Goal: Contribute content

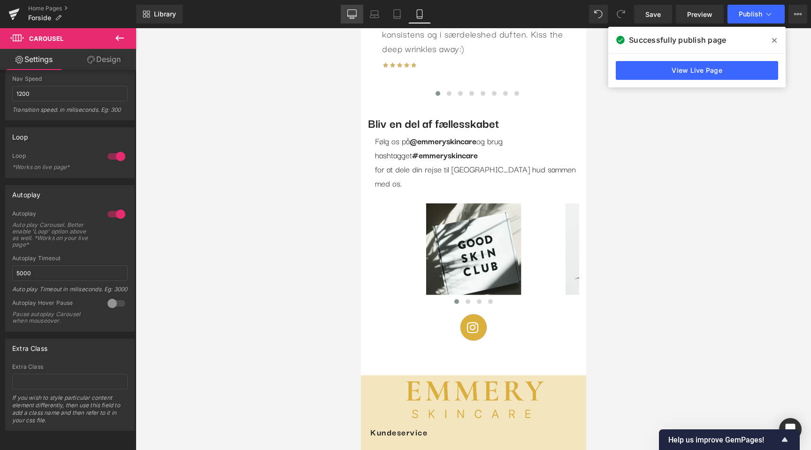
click at [352, 10] on icon at bounding box center [351, 13] width 9 height 9
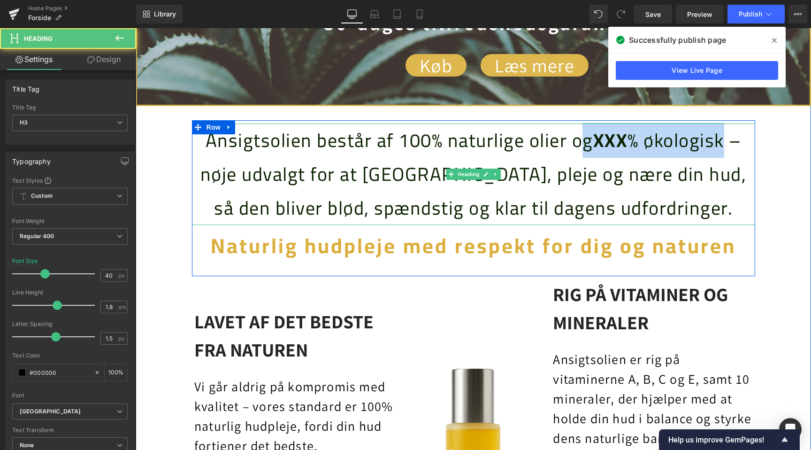
scroll to position [0, 1244]
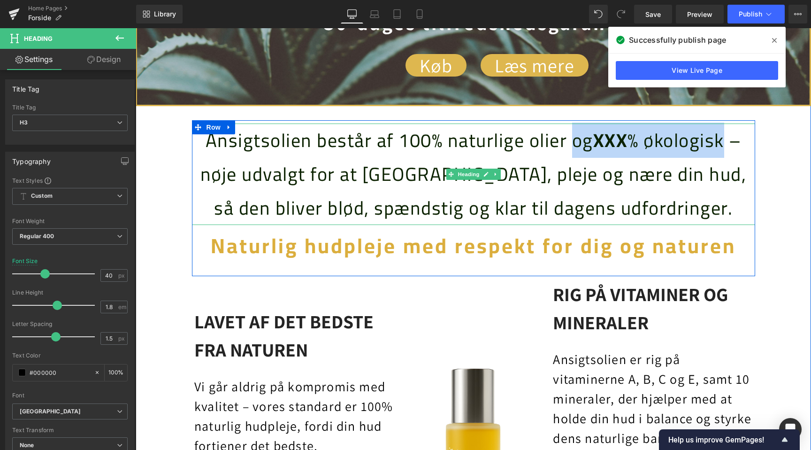
drag, startPoint x: 725, startPoint y: 139, endPoint x: 573, endPoint y: 139, distance: 152.5
click at [573, 139] on font "Ansigtsolien består af 100% naturlige olier og XXX % økologisk – nøje udvalgt f…" at bounding box center [473, 173] width 546 height 103
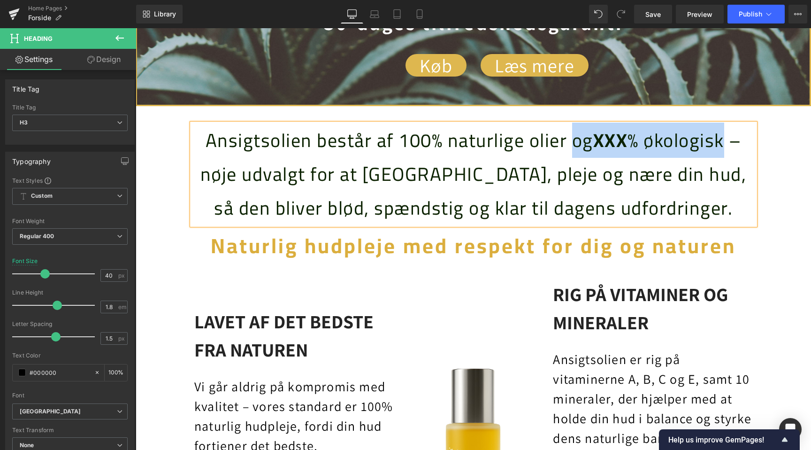
scroll to position [0, 0]
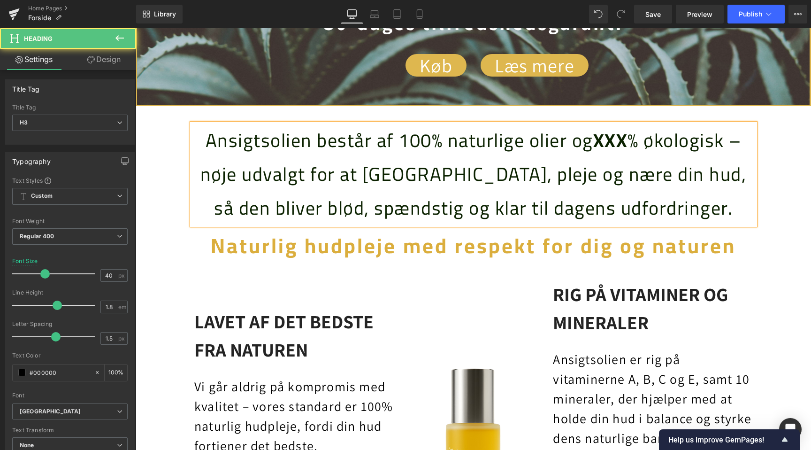
click at [585, 140] on font "Ansigtsolien består af 100% naturlige olier og XXX % økologisk – nøje udvalgt f…" at bounding box center [473, 173] width 546 height 103
click at [720, 143] on font "Ansigtsolien består af 100% naturlige olier og XXX % økologisk – nøje udvalgt f…" at bounding box center [473, 173] width 546 height 103
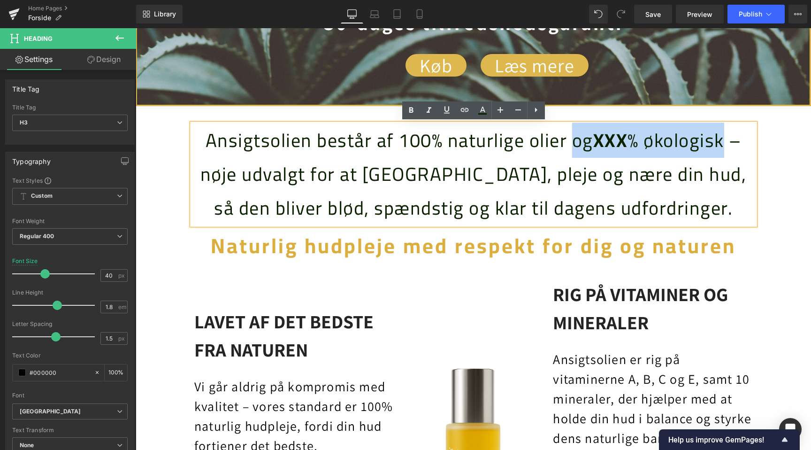
drag, startPoint x: 724, startPoint y: 143, endPoint x: 570, endPoint y: 138, distance: 154.0
click at [570, 138] on font "Ansigtsolien består af 100% naturlige olier og XXX % økologisk – nøje udvalgt f…" at bounding box center [473, 173] width 546 height 103
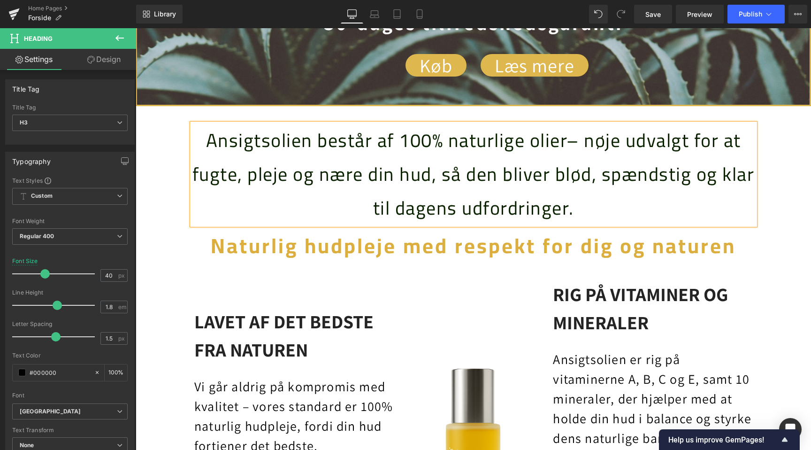
scroll to position [0, 1244]
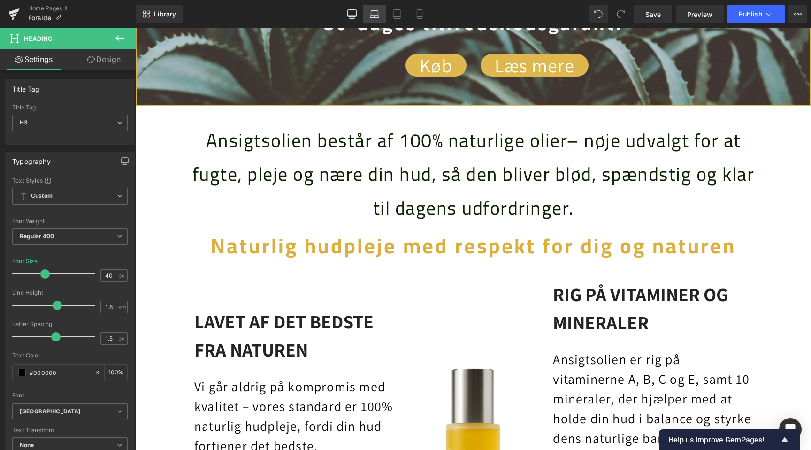
click at [375, 13] on icon at bounding box center [374, 13] width 9 height 9
type input "28"
type input "100"
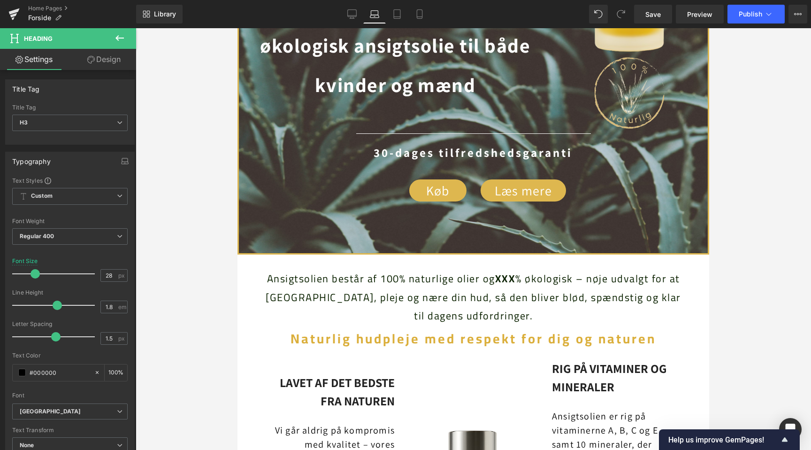
scroll to position [0, 0]
click at [237, 28] on div at bounding box center [237, 28] width 0 height 0
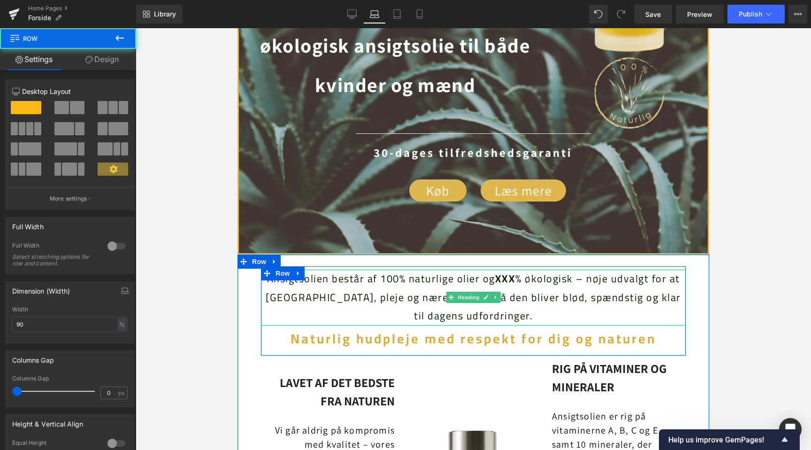
click at [578, 288] on span "Ansigtsolien består af 100% naturlige olier og XXX % økologisk – nøje udvalgt f…" at bounding box center [473, 296] width 415 height 57
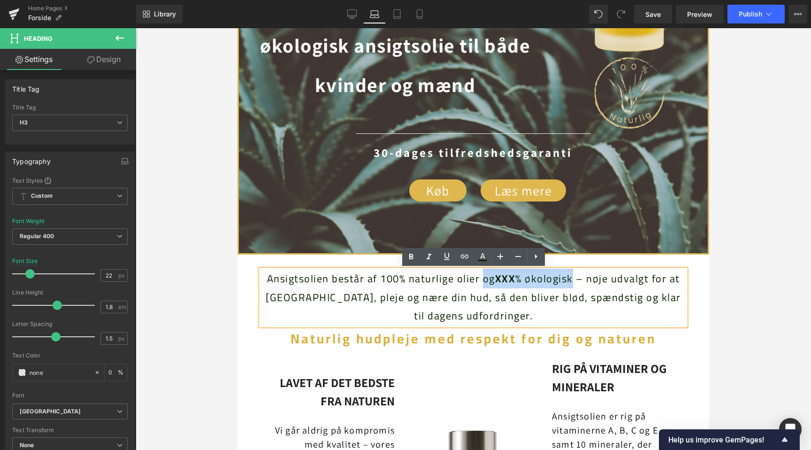
drag, startPoint x: 562, startPoint y: 281, endPoint x: 482, endPoint y: 282, distance: 79.8
click at [482, 282] on span "Ansigtsolien består af 100% naturlige olier og XXX % økologisk – nøje udvalgt f…" at bounding box center [473, 296] width 415 height 57
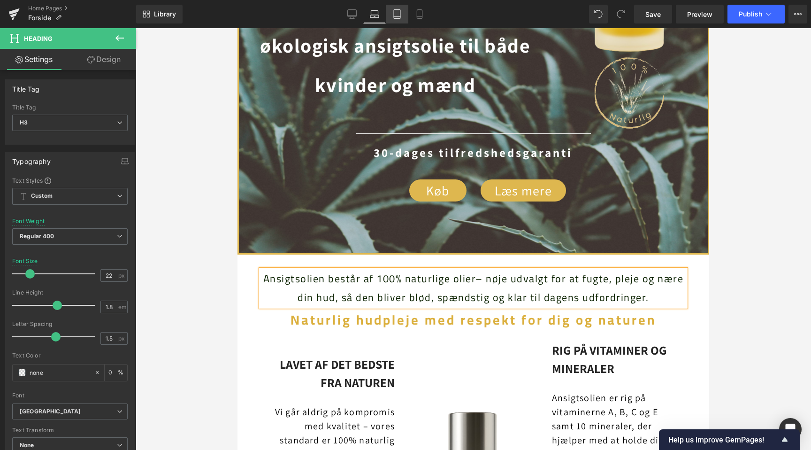
click at [405, 16] on link "Tablet" at bounding box center [397, 14] width 23 height 19
type input "26"
type input "0"
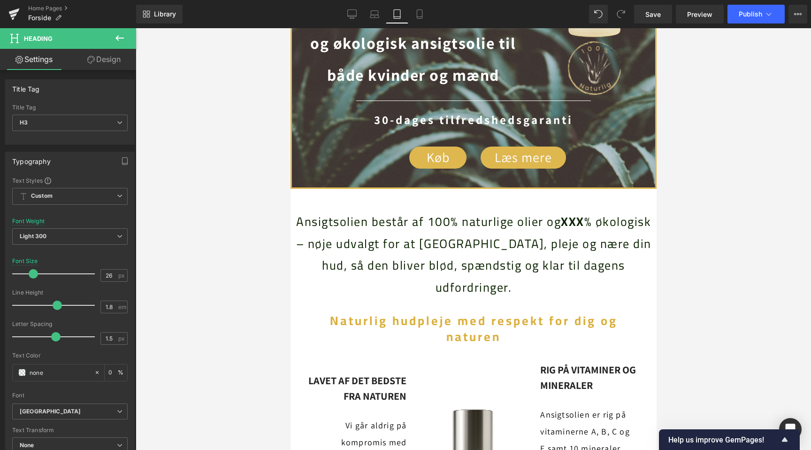
scroll to position [228, 0]
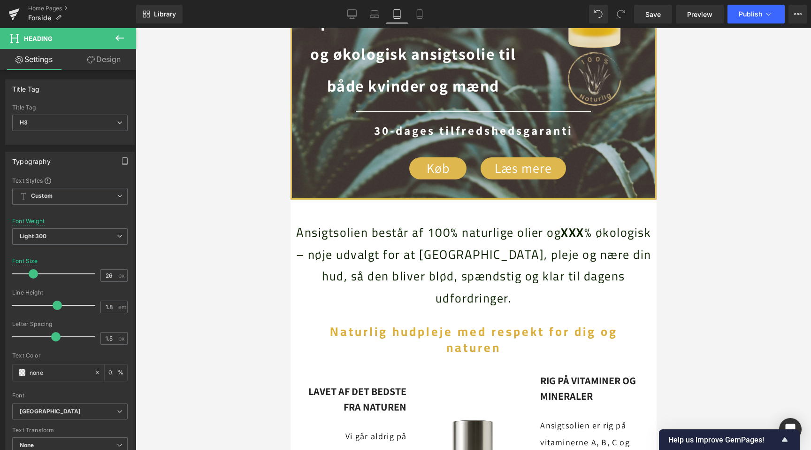
click at [567, 228] on span "XXX" at bounding box center [571, 232] width 23 height 23
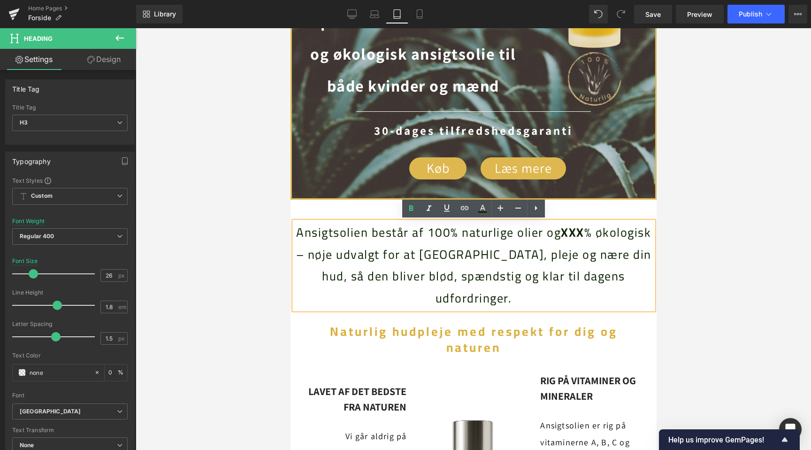
scroll to position [0, 625]
drag, startPoint x: 305, startPoint y: 252, endPoint x: 546, endPoint y: 237, distance: 242.2
click at [546, 237] on div "Ansigtsolien består af 100% naturlige olier og XXX % økologisk – nøje udvalgt f…" at bounding box center [473, 265] width 359 height 88
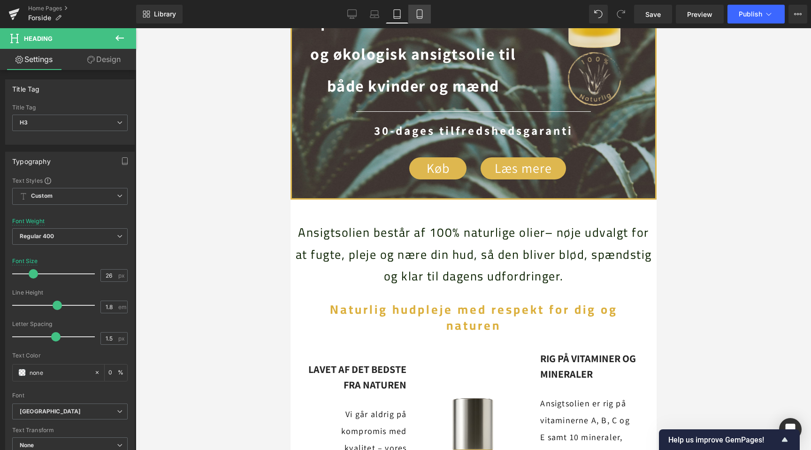
click at [420, 19] on link "Mobile" at bounding box center [419, 14] width 23 height 19
type input "20"
type input "0"
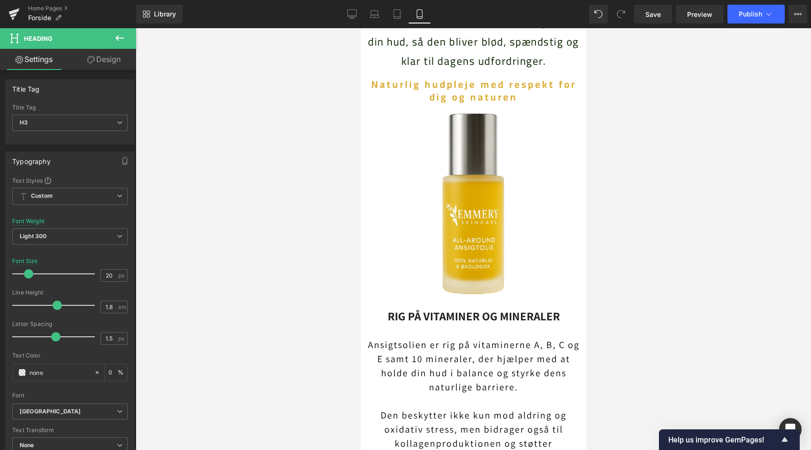
scroll to position [319, 0]
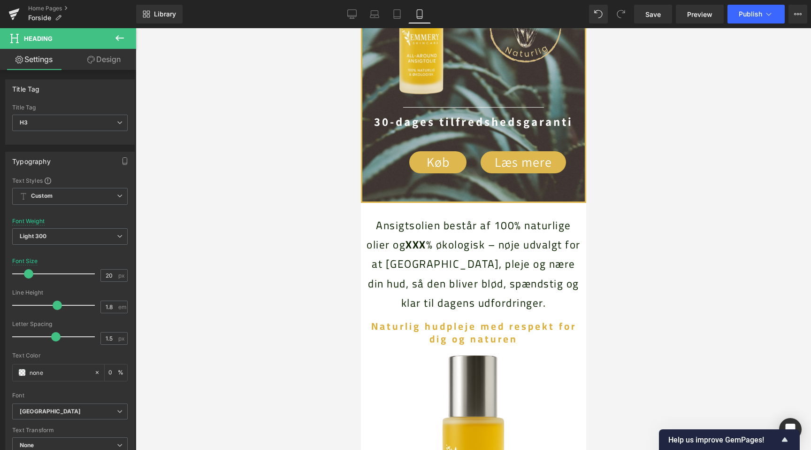
click at [500, 224] on span "Ansigtsolien består af 100% naturlige olier og XXX % økologisk – nøje udvalgt f…" at bounding box center [473, 264] width 214 height 98
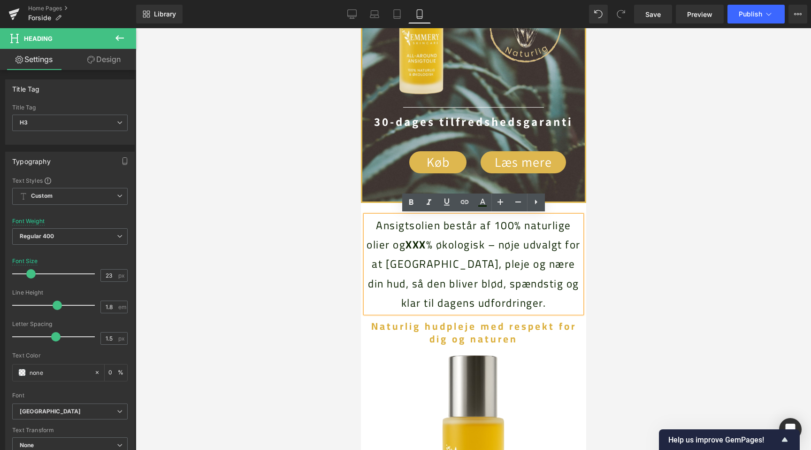
scroll to position [0, 343]
drag, startPoint x: 496, startPoint y: 245, endPoint x: 397, endPoint y: 242, distance: 99.5
click at [397, 242] on span "Ansigtsolien består af 100% naturlige olier og XXX % økologisk – nøje udvalgt f…" at bounding box center [473, 264] width 214 height 98
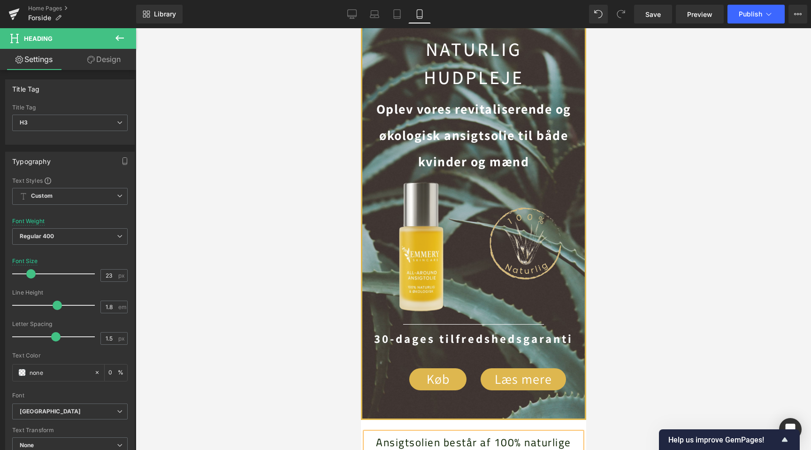
scroll to position [0, 172]
click at [755, 16] on span "Publish" at bounding box center [750, 14] width 23 height 8
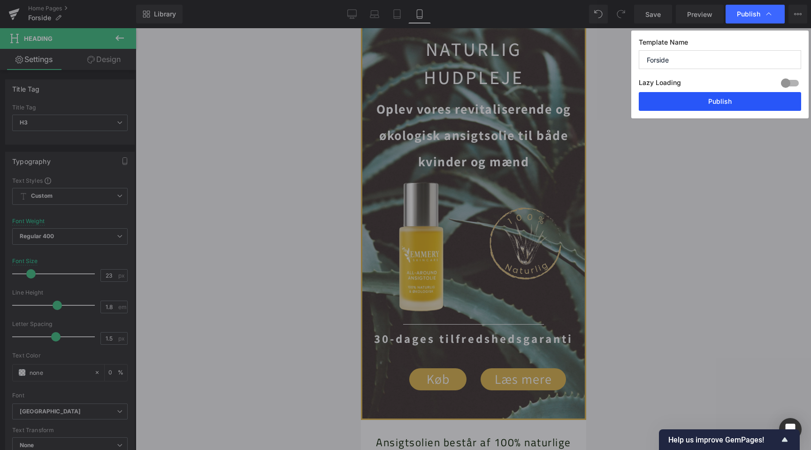
click at [718, 110] on button "Publish" at bounding box center [720, 101] width 162 height 19
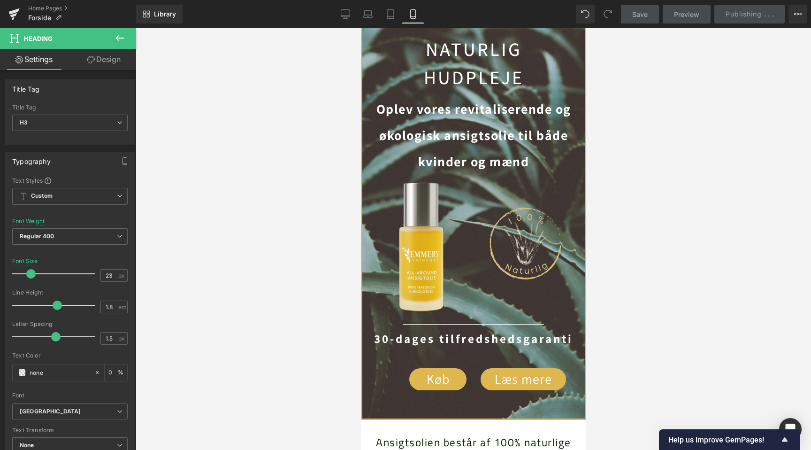
click at [704, 146] on div at bounding box center [473, 238] width 675 height 421
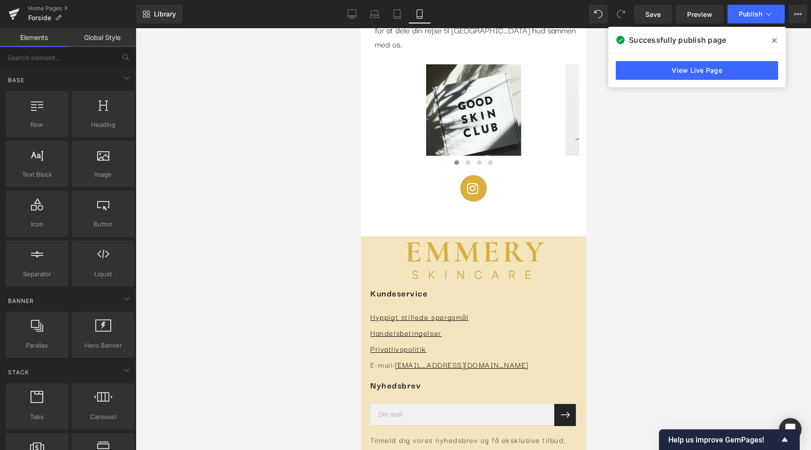
scroll to position [0, 0]
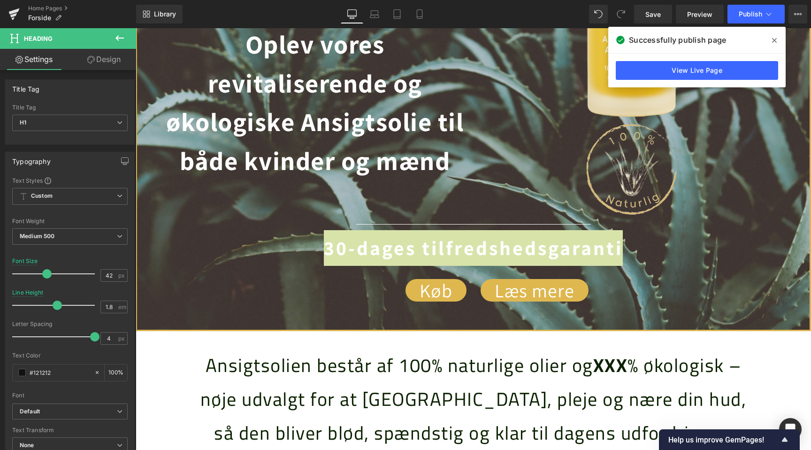
scroll to position [0, 1244]
